Goal: Information Seeking & Learning: Learn about a topic

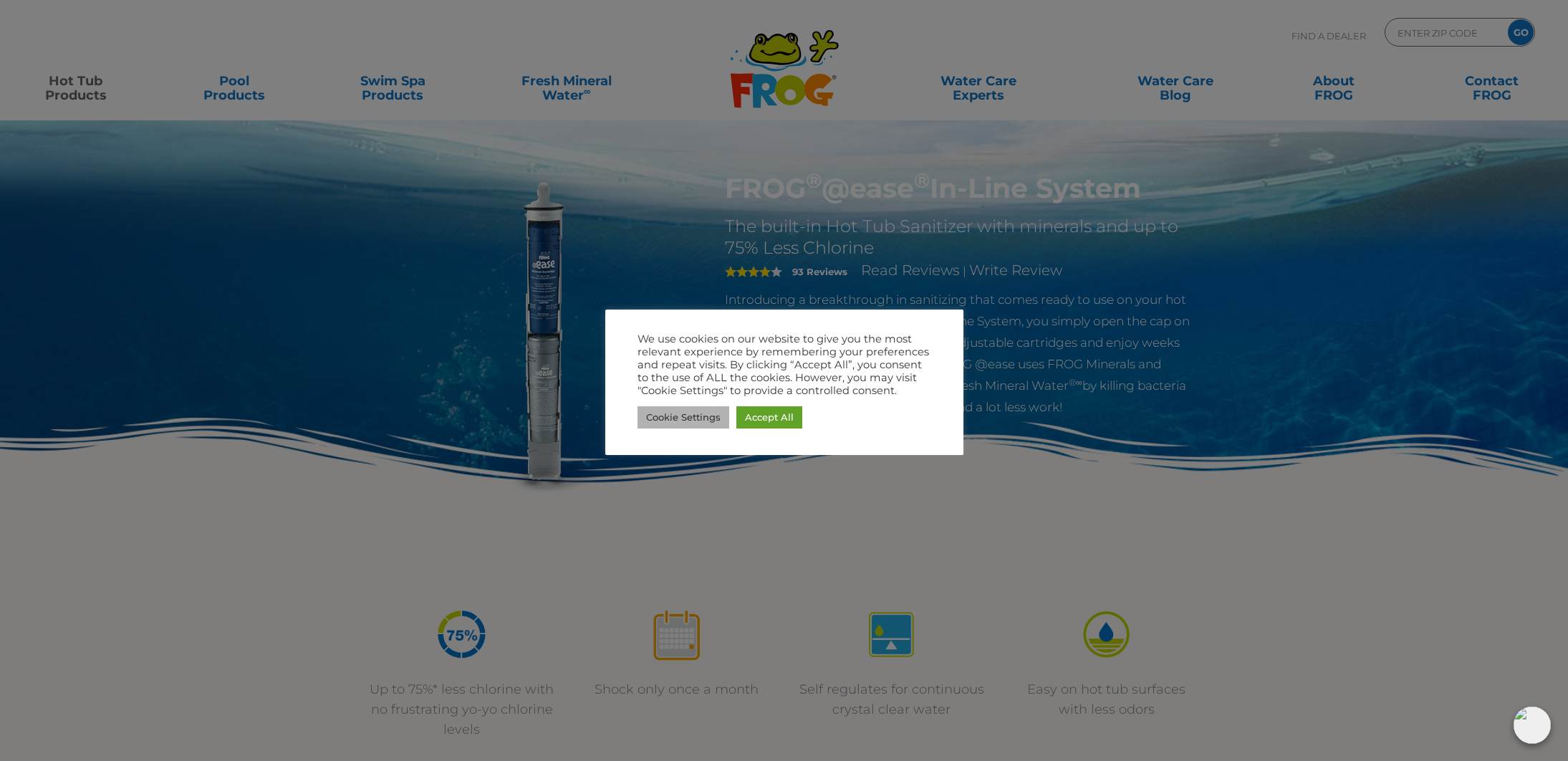
drag, startPoint x: 725, startPoint y: 420, endPoint x: 733, endPoint y: 415, distance: 9.4
click at [725, 420] on link "Cookie Settings" at bounding box center [684, 417] width 91 height 22
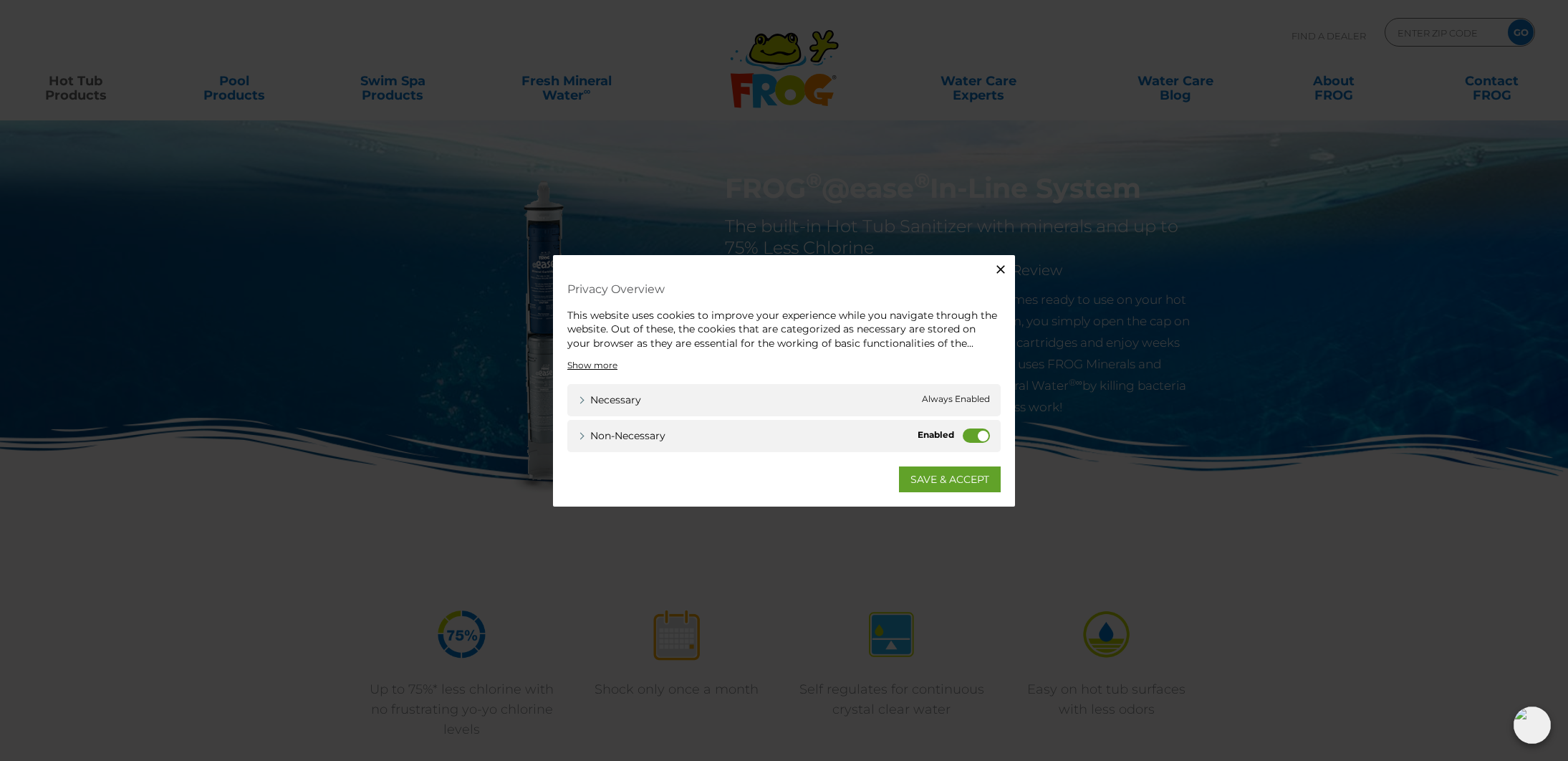
drag, startPoint x: 971, startPoint y: 441, endPoint x: 963, endPoint y: 454, distance: 15.3
click at [971, 441] on label "Non-necessary" at bounding box center [977, 435] width 27 height 14
click at [0, 0] on input "Non-necessary" at bounding box center [0, 0] width 0 height 0
drag, startPoint x: 951, startPoint y: 477, endPoint x: 927, endPoint y: 470, distance: 25.0
click at [951, 477] on link "SAVE & ACCEPT" at bounding box center [950, 479] width 102 height 25
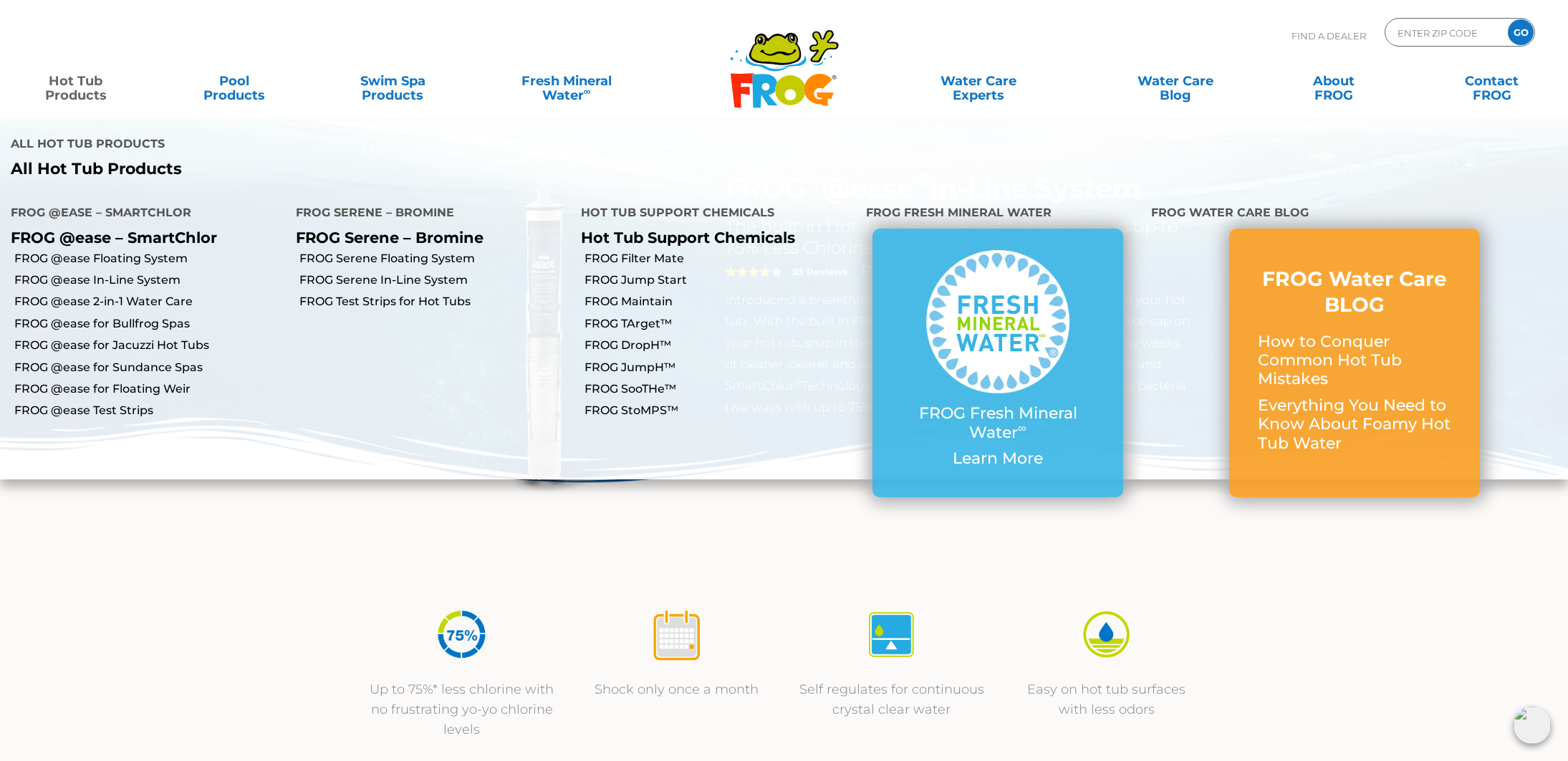
click at [91, 96] on link "Hot Tub Products" at bounding box center [76, 81] width 124 height 29
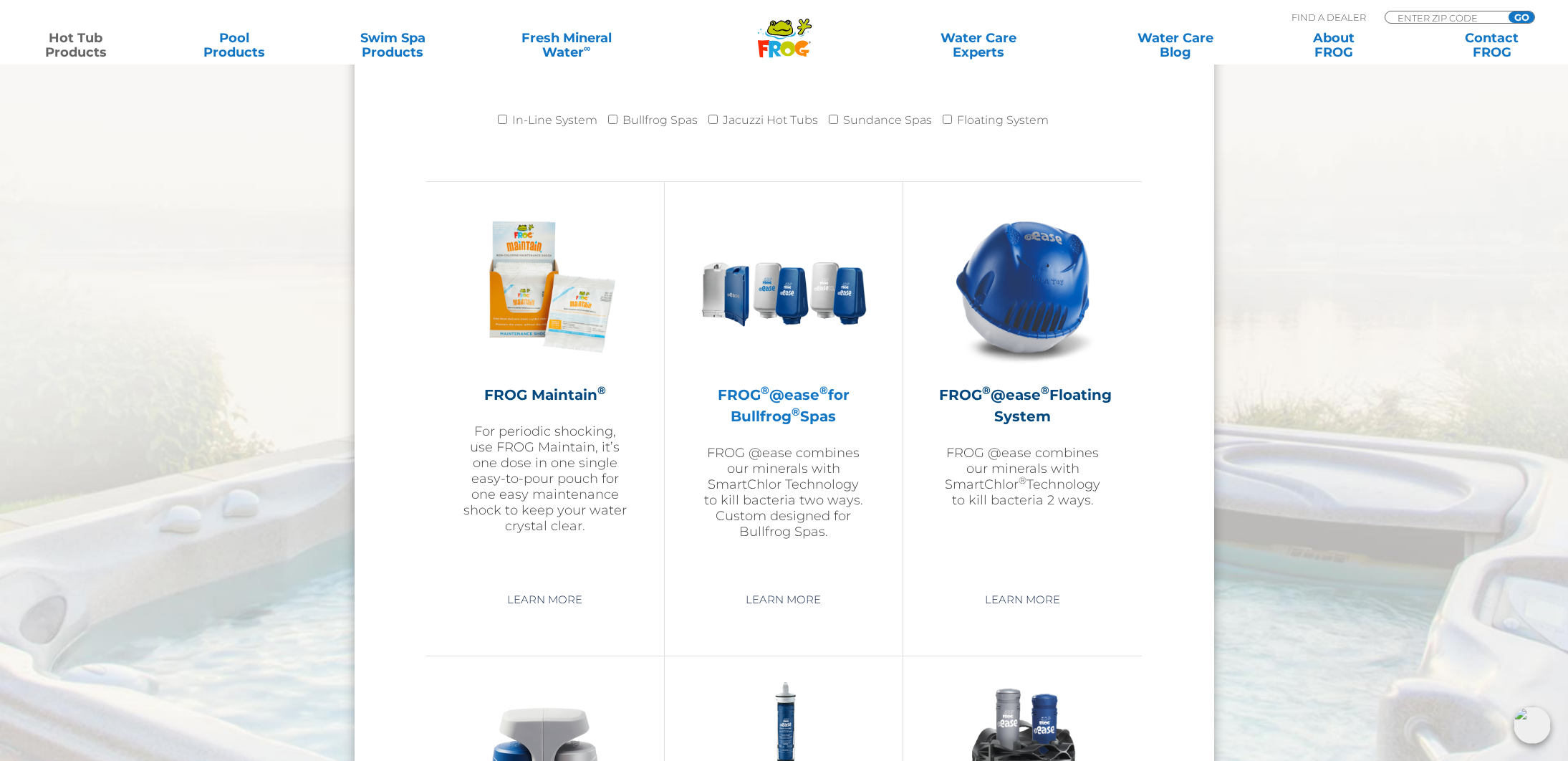
scroll to position [1499, 0]
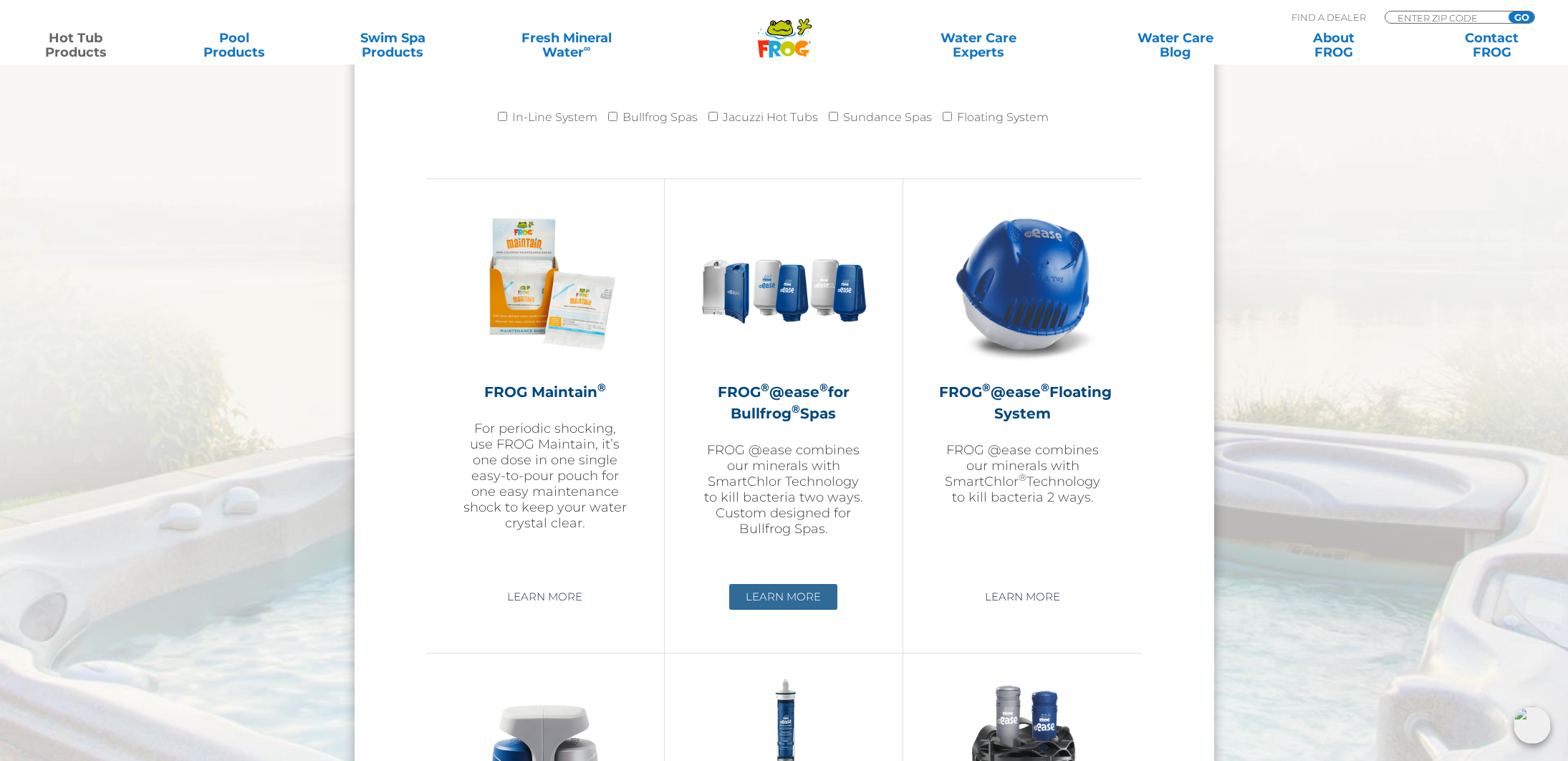
click at [783, 609] on link "Learn More" at bounding box center [784, 597] width 108 height 25
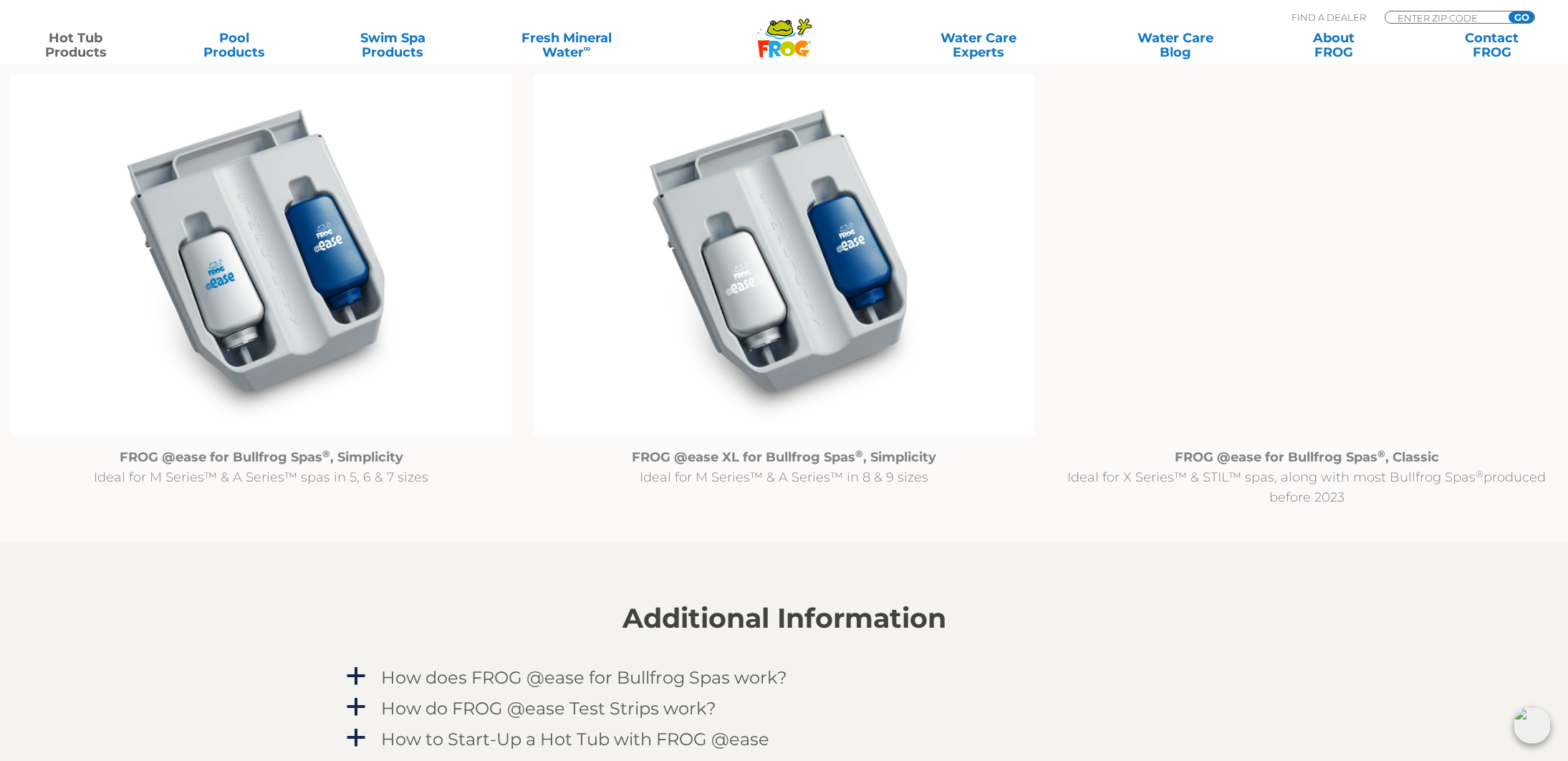
scroll to position [1499, 0]
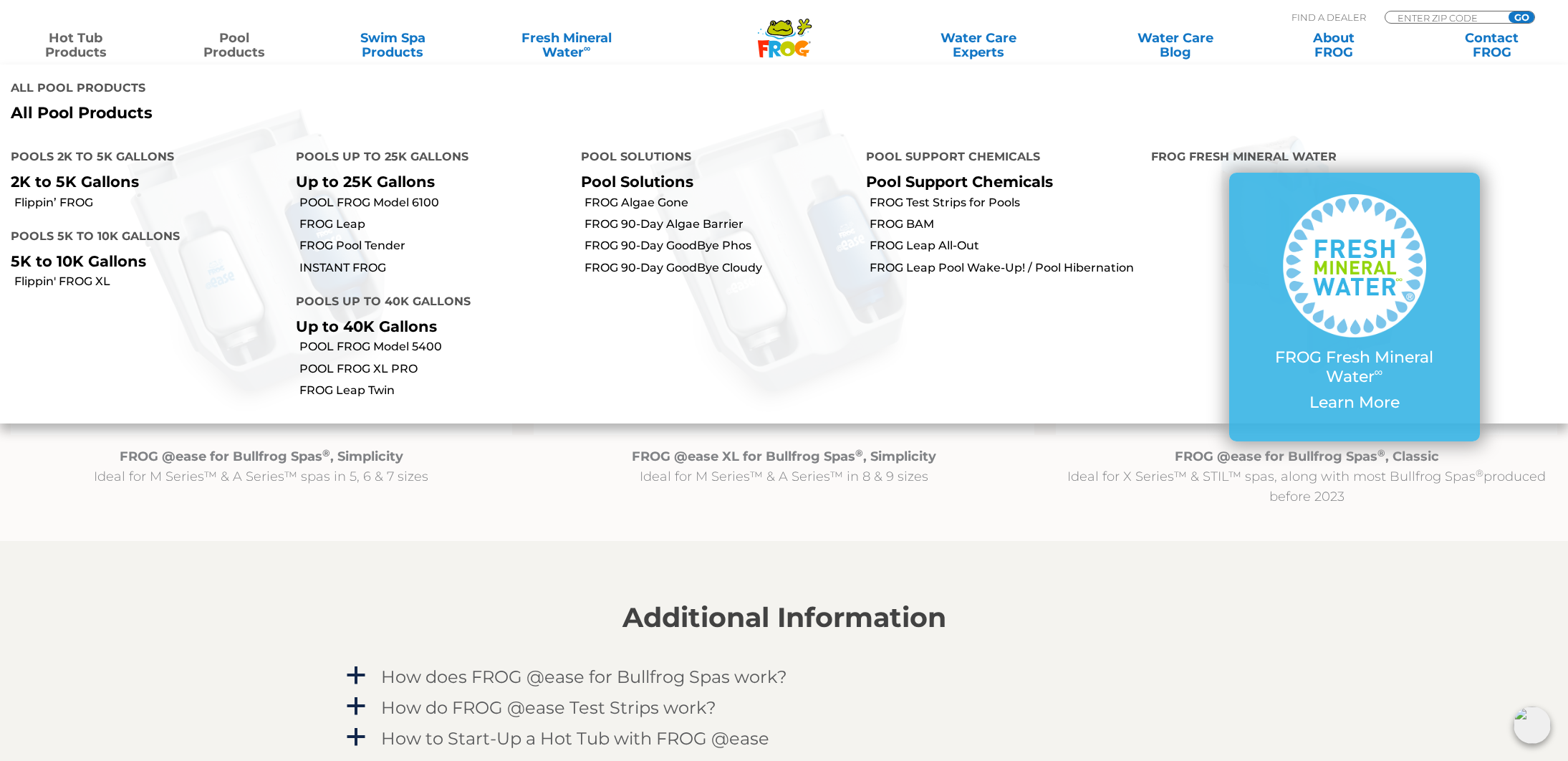
click at [251, 50] on link "Pool Products" at bounding box center [234, 45] width 124 height 29
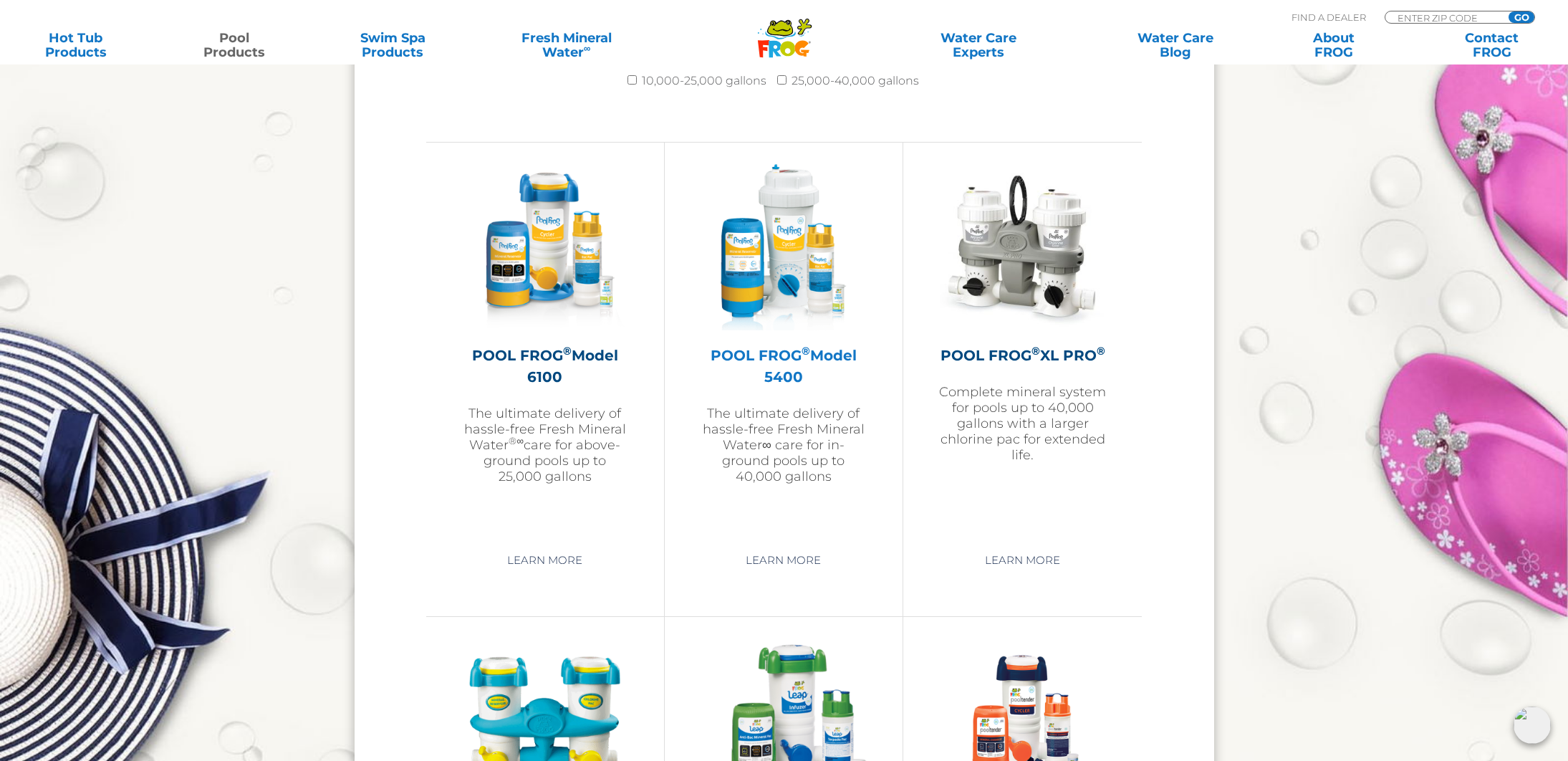
scroll to position [2026, 0]
click at [783, 566] on link "Learn More" at bounding box center [784, 560] width 108 height 25
